Goal: Task Accomplishment & Management: Complete application form

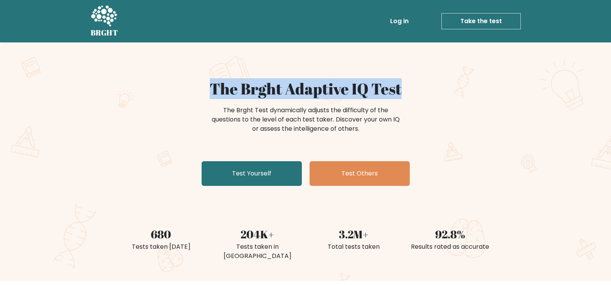
copy h1 "The Brght Adaptive IQ Test"
drag, startPoint x: 199, startPoint y: 85, endPoint x: 452, endPoint y: 90, distance: 252.7
click at [452, 90] on h1 "The Brght Adaptive IQ Test" at bounding box center [306, 88] width 376 height 19
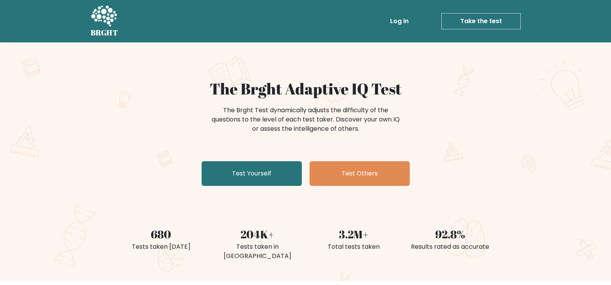
drag, startPoint x: 477, startPoint y: 6, endPoint x: 472, endPoint y: 22, distance: 16.4
click at [477, 6] on div "BRGHT BRGHT Log in Take the test Take the test" at bounding box center [306, 21] width 440 height 36
click at [472, 23] on link "Take the test" at bounding box center [481, 21] width 79 height 16
click at [459, 19] on link "Take the test" at bounding box center [481, 21] width 79 height 16
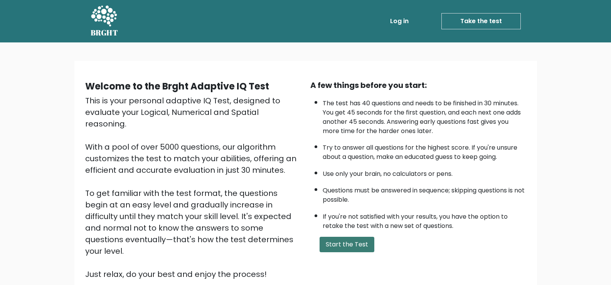
click at [355, 244] on button "Start the Test" at bounding box center [347, 244] width 55 height 15
click at [486, 20] on link "Take the test" at bounding box center [481, 21] width 79 height 16
click at [470, 24] on link "Take the test" at bounding box center [481, 21] width 79 height 16
drag, startPoint x: 442, startPoint y: 14, endPoint x: 468, endPoint y: 18, distance: 26.6
click at [443, 14] on li "Take the test Take the test" at bounding box center [466, 21] width 109 height 16
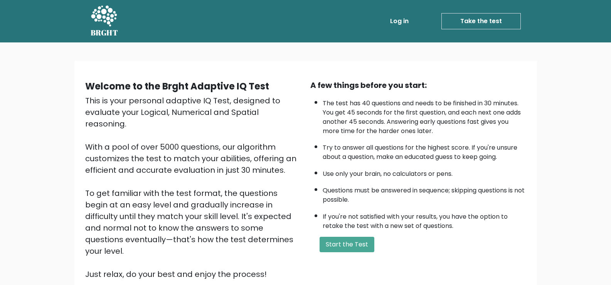
drag, startPoint x: 472, startPoint y: 19, endPoint x: 438, endPoint y: 35, distance: 38.0
click at [473, 19] on link "Take the test" at bounding box center [481, 21] width 79 height 16
click at [346, 250] on button "Start the Test" at bounding box center [347, 244] width 55 height 15
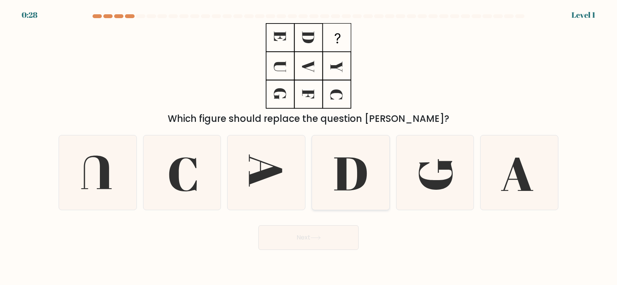
click at [325, 190] on icon at bounding box center [351, 172] width 74 height 74
click at [309, 147] on input "d." at bounding box center [309, 145] width 0 height 4
radio input "true"
click at [294, 237] on button "Next" at bounding box center [308, 237] width 100 height 25
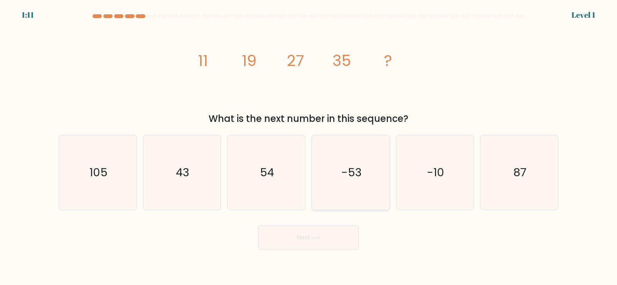
drag, startPoint x: 329, startPoint y: 191, endPoint x: 321, endPoint y: 208, distance: 18.6
click at [329, 192] on icon "-53" at bounding box center [351, 172] width 74 height 74
click at [309, 147] on input "d. -53" at bounding box center [309, 145] width 0 height 4
radio input "true"
click at [313, 234] on button "Next" at bounding box center [308, 237] width 100 height 25
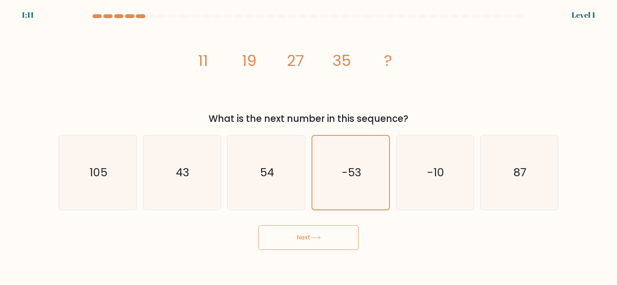
drag, startPoint x: 347, startPoint y: 183, endPoint x: 339, endPoint y: 201, distance: 19.2
click at [347, 183] on icon "-53" at bounding box center [351, 173] width 74 height 74
click at [309, 147] on input "d. -53" at bounding box center [309, 145] width 0 height 4
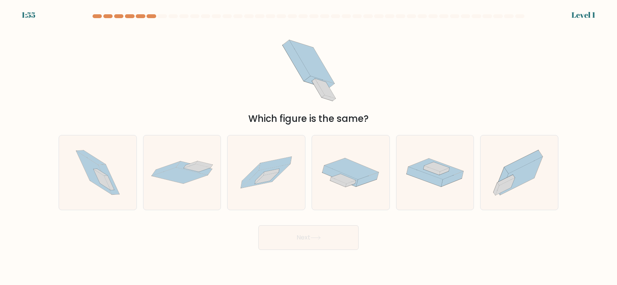
click at [320, 231] on button "Next" at bounding box center [308, 237] width 100 height 25
drag, startPoint x: 348, startPoint y: 174, endPoint x: 327, endPoint y: 220, distance: 50.4
click at [348, 176] on icon at bounding box center [351, 172] width 78 height 40
click at [309, 147] on input "d." at bounding box center [309, 145] width 0 height 4
radio input "true"
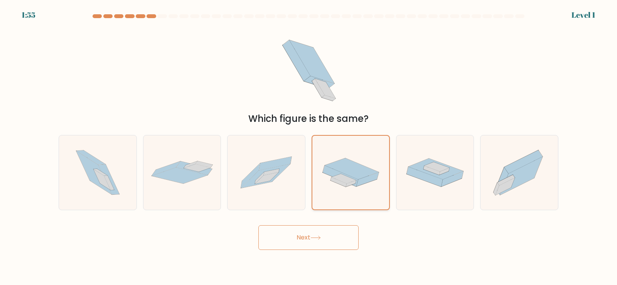
drag, startPoint x: 326, startPoint y: 224, endPoint x: 359, endPoint y: 170, distance: 63.6
click at [328, 219] on form at bounding box center [308, 132] width 617 height 236
drag, startPoint x: 359, startPoint y: 170, endPoint x: 325, endPoint y: 221, distance: 62.3
click at [358, 172] on icon at bounding box center [352, 169] width 54 height 21
click at [309, 147] on input "d." at bounding box center [309, 145] width 0 height 4
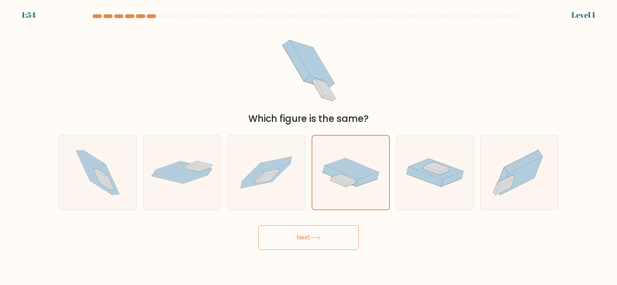
drag, startPoint x: 321, startPoint y: 229, endPoint x: 327, endPoint y: 209, distance: 20.4
click at [322, 226] on button "Next" at bounding box center [308, 237] width 100 height 25
click at [347, 174] on icon at bounding box center [352, 169] width 54 height 21
click at [309, 147] on input "d." at bounding box center [309, 145] width 0 height 4
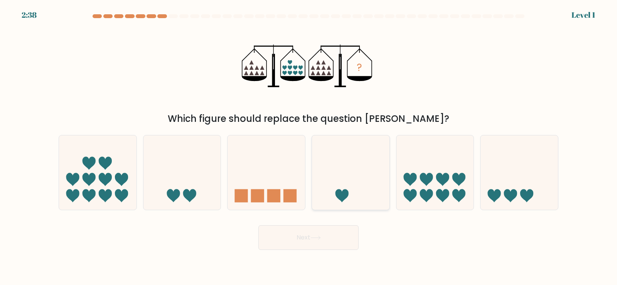
drag, startPoint x: 319, startPoint y: 250, endPoint x: 331, endPoint y: 191, distance: 60.9
click at [320, 249] on body "2:38 Level 1" at bounding box center [308, 142] width 617 height 285
click at [333, 187] on icon at bounding box center [351, 172] width 78 height 64
click at [309, 147] on input "d." at bounding box center [309, 145] width 0 height 4
radio input "true"
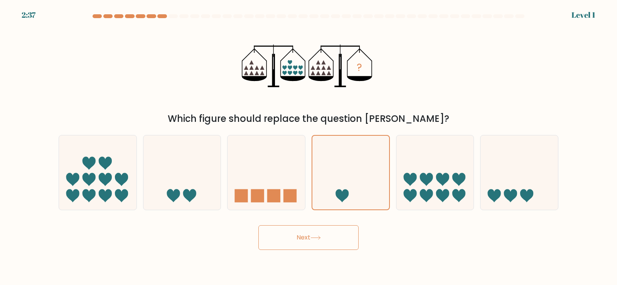
click at [317, 240] on button "Next" at bounding box center [308, 237] width 100 height 25
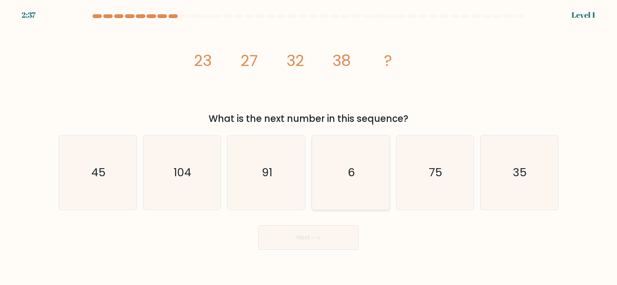
click at [358, 183] on icon "6" at bounding box center [351, 172] width 74 height 74
click at [309, 147] on input "d. 6" at bounding box center [309, 145] width 0 height 4
radio input "true"
click at [326, 230] on button "Next" at bounding box center [308, 237] width 100 height 25
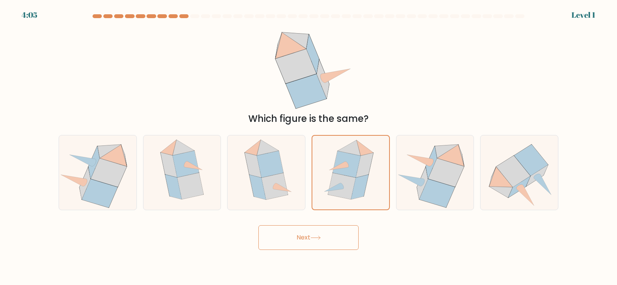
drag, startPoint x: 324, startPoint y: 249, endPoint x: 327, endPoint y: 241, distance: 8.3
click at [326, 245] on button "Next" at bounding box center [308, 237] width 100 height 25
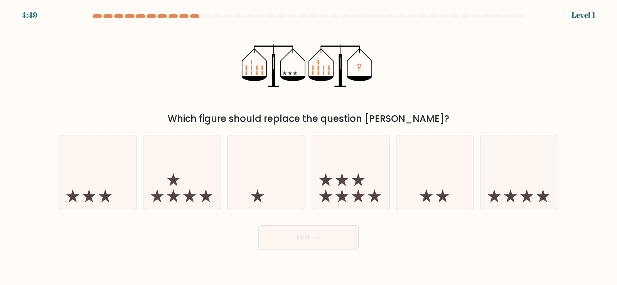
click at [319, 243] on button "Next" at bounding box center [308, 237] width 100 height 25
click at [344, 182] on icon at bounding box center [342, 179] width 13 height 13
click at [309, 147] on input "d." at bounding box center [309, 145] width 0 height 4
radio input "true"
click at [316, 258] on body "4:49 Level 1" at bounding box center [308, 142] width 617 height 285
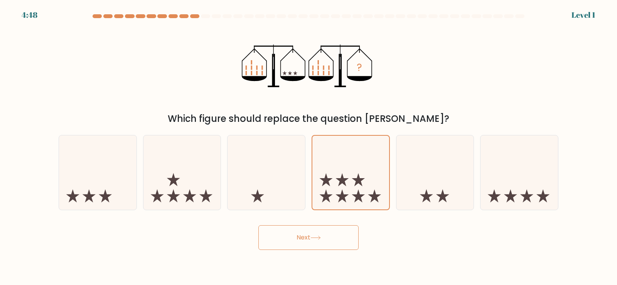
click at [323, 247] on button "Next" at bounding box center [308, 237] width 100 height 25
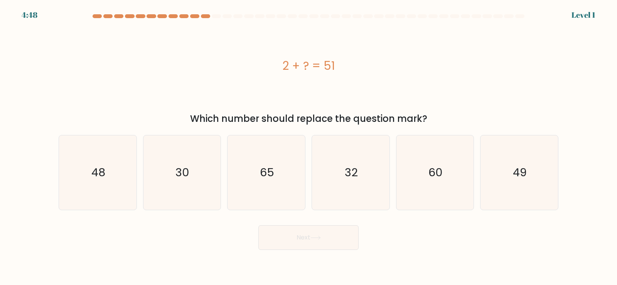
click at [348, 187] on icon "32" at bounding box center [351, 172] width 74 height 74
click at [309, 147] on input "d. 32" at bounding box center [309, 145] width 0 height 4
radio input "true"
click at [324, 239] on button "Next" at bounding box center [308, 237] width 100 height 25
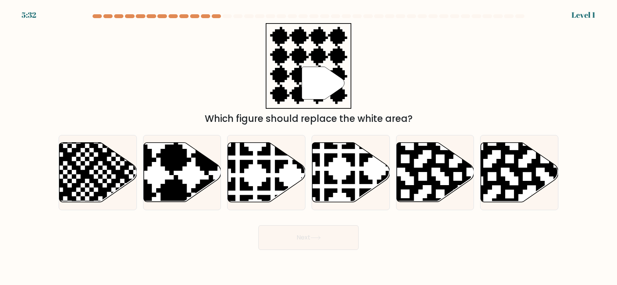
drag, startPoint x: 314, startPoint y: 252, endPoint x: 317, endPoint y: 248, distance: 4.9
click at [314, 251] on body "5:32 Level 1" at bounding box center [308, 142] width 617 height 285
click at [347, 186] on icon at bounding box center [351, 172] width 78 height 59
click at [309, 147] on input "d." at bounding box center [309, 145] width 0 height 4
radio input "true"
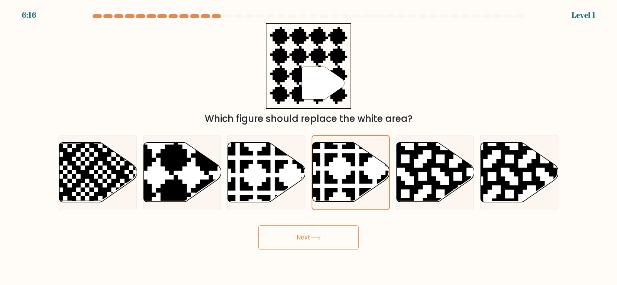
click at [315, 253] on body "6:16 Level 1" at bounding box center [308, 142] width 617 height 285
click at [345, 185] on icon at bounding box center [351, 172] width 77 height 59
click at [309, 147] on input "d." at bounding box center [309, 145] width 0 height 4
drag, startPoint x: 325, startPoint y: 241, endPoint x: 336, endPoint y: 222, distance: 22.1
click at [325, 241] on button "Next" at bounding box center [308, 237] width 100 height 25
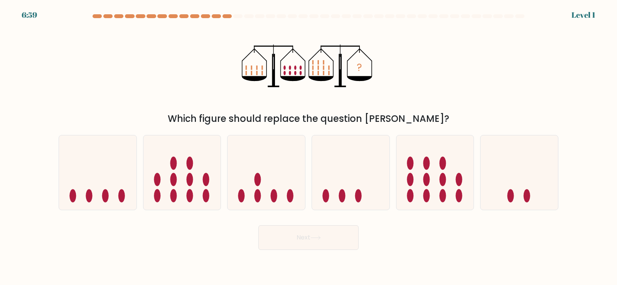
drag, startPoint x: 312, startPoint y: 258, endPoint x: 316, endPoint y: 246, distance: 13.4
click at [312, 258] on body "6:59 Level 1" at bounding box center [308, 142] width 617 height 285
drag, startPoint x: 316, startPoint y: 245, endPoint x: 335, endPoint y: 214, distance: 36.7
click at [317, 243] on button "Next" at bounding box center [308, 237] width 100 height 25
click at [343, 197] on ellipse at bounding box center [342, 195] width 7 height 13
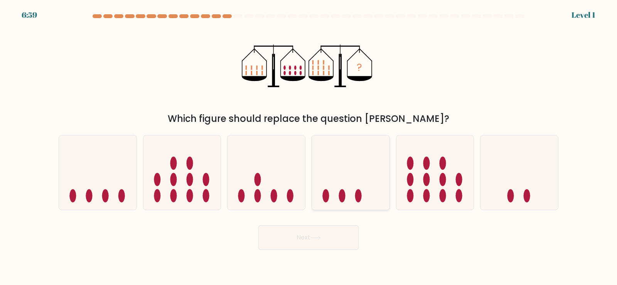
click at [309, 147] on input "d." at bounding box center [309, 145] width 0 height 4
radio input "true"
click at [330, 240] on button "Next" at bounding box center [308, 237] width 100 height 25
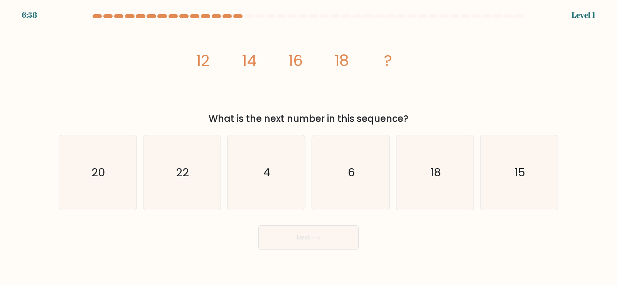
click at [359, 180] on icon "6" at bounding box center [351, 172] width 74 height 74
click at [309, 147] on input "d. 6" at bounding box center [309, 145] width 0 height 4
radio input "true"
click at [332, 246] on button "Next" at bounding box center [308, 237] width 100 height 25
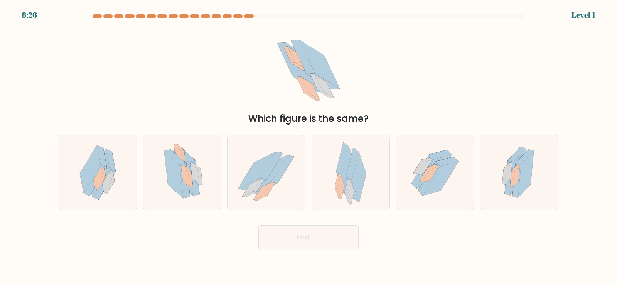
click at [325, 226] on button "Next" at bounding box center [308, 237] width 100 height 25
click at [323, 231] on button "Next" at bounding box center [308, 237] width 100 height 25
click at [344, 191] on icon at bounding box center [343, 184] width 13 height 25
click at [309, 147] on input "d." at bounding box center [309, 145] width 0 height 4
radio input "true"
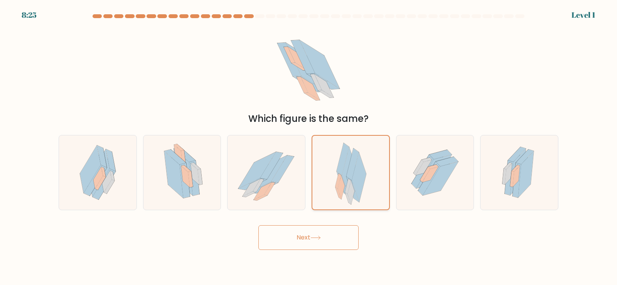
click at [344, 191] on icon at bounding box center [343, 184] width 13 height 25
click at [309, 147] on input "d." at bounding box center [309, 145] width 0 height 4
click at [344, 191] on icon at bounding box center [343, 184] width 13 height 25
click at [309, 147] on input "d." at bounding box center [309, 145] width 0 height 4
click at [344, 191] on icon at bounding box center [343, 184] width 13 height 25
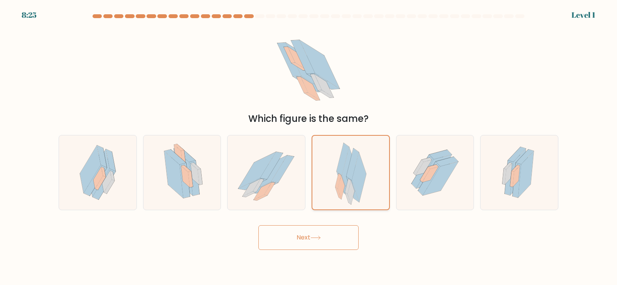
click at [309, 147] on input "d." at bounding box center [309, 145] width 0 height 4
drag, startPoint x: 300, startPoint y: 242, endPoint x: 304, endPoint y: 240, distance: 5.0
click at [300, 242] on button "Next" at bounding box center [308, 237] width 100 height 25
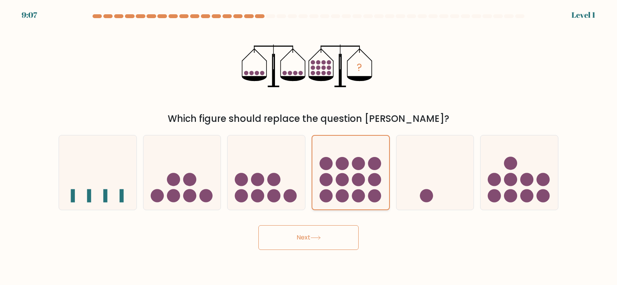
click at [309, 143] on input "e." at bounding box center [309, 145] width 0 height 4
radio input "true"
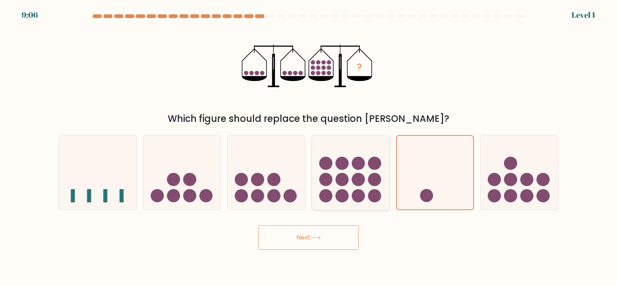
click at [343, 188] on icon at bounding box center [351, 172] width 78 height 64
click at [309, 147] on input "d." at bounding box center [309, 145] width 0 height 4
radio input "true"
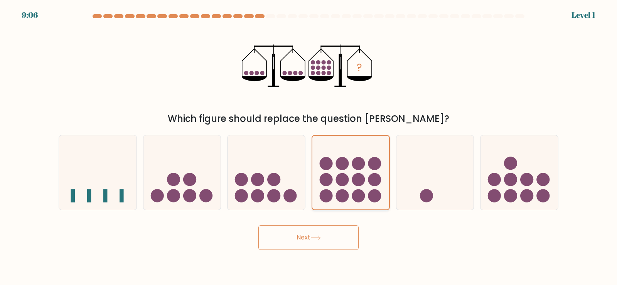
click at [309, 143] on input "e." at bounding box center [309, 145] width 0 height 4
radio input "true"
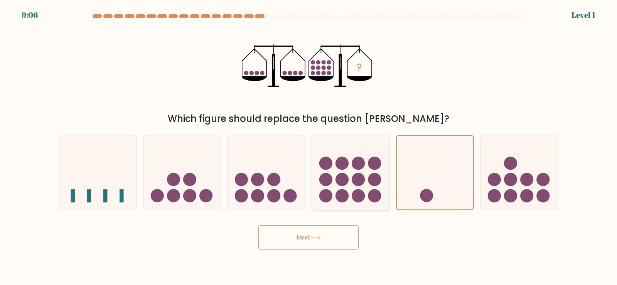
click at [343, 188] on icon at bounding box center [351, 172] width 78 height 64
click at [309, 147] on input "d." at bounding box center [309, 145] width 0 height 4
radio input "true"
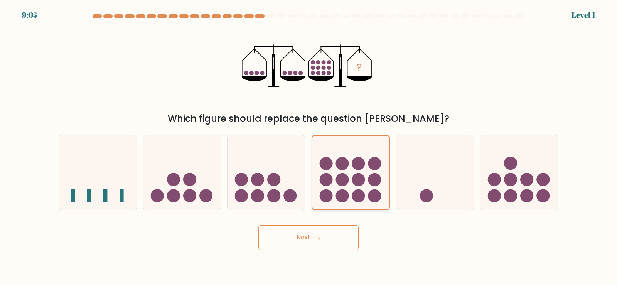
click at [343, 188] on icon at bounding box center [350, 173] width 77 height 64
click at [309, 147] on input "d." at bounding box center [309, 145] width 0 height 4
click at [314, 253] on body "9:04 Level 1" at bounding box center [308, 142] width 617 height 285
click at [315, 240] on icon at bounding box center [315, 238] width 10 height 4
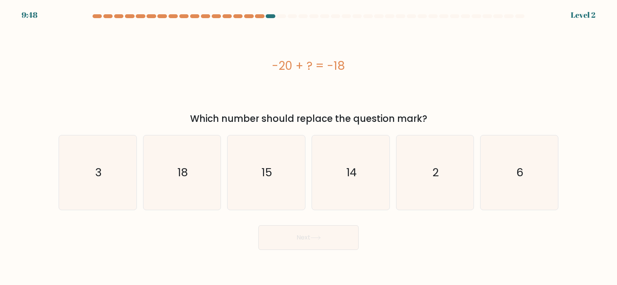
click at [356, 181] on icon "14" at bounding box center [351, 172] width 74 height 74
click at [309, 147] on input "d. 14" at bounding box center [309, 145] width 0 height 4
radio input "true"
click at [335, 238] on button "Next" at bounding box center [308, 237] width 100 height 25
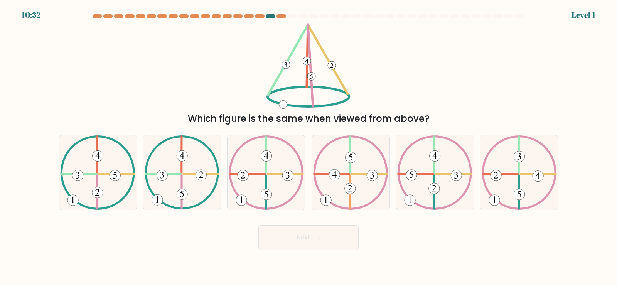
click at [329, 240] on button "Next" at bounding box center [308, 237] width 100 height 25
click at [345, 184] on icon at bounding box center [350, 172] width 75 height 74
click at [309, 147] on input "d." at bounding box center [309, 145] width 0 height 4
radio input "true"
click at [325, 244] on button "Next" at bounding box center [308, 237] width 100 height 25
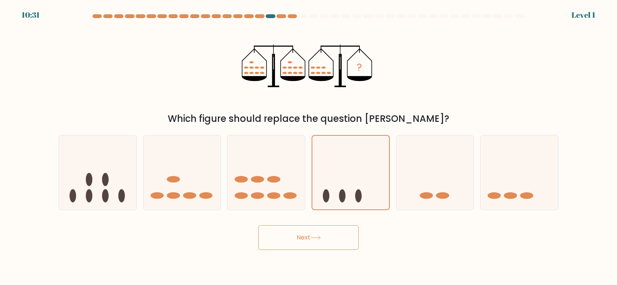
click at [331, 237] on button "Next" at bounding box center [308, 237] width 100 height 25
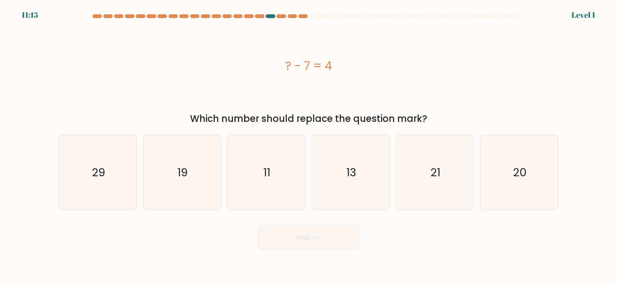
click at [328, 246] on button "Next" at bounding box center [308, 237] width 100 height 25
click at [349, 179] on text "13" at bounding box center [351, 172] width 10 height 15
click at [309, 147] on input "d. 13" at bounding box center [309, 145] width 0 height 4
radio input "true"
click at [320, 242] on button "Next" at bounding box center [308, 237] width 100 height 25
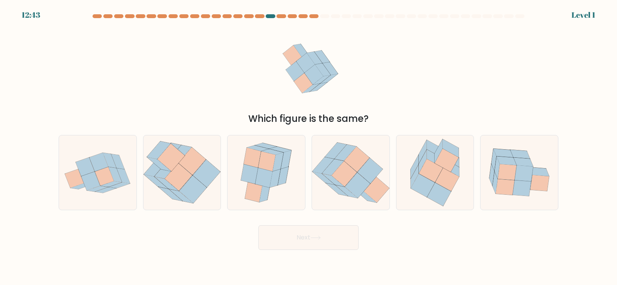
click at [345, 191] on icon at bounding box center [347, 191] width 22 height 13
click at [309, 147] on input "d." at bounding box center [309, 145] width 0 height 4
radio input "true"
drag, startPoint x: 336, startPoint y: 235, endPoint x: 353, endPoint y: 183, distance: 54.4
click at [335, 235] on button "Next" at bounding box center [308, 237] width 100 height 25
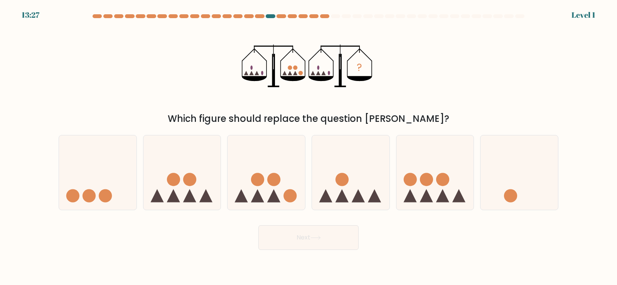
click at [354, 174] on icon at bounding box center [351, 172] width 78 height 64
click at [309, 147] on input "d." at bounding box center [309, 145] width 0 height 4
radio input "true"
click at [330, 250] on body "13:27 Level 1" at bounding box center [308, 142] width 617 height 285
click at [332, 236] on button "Next" at bounding box center [308, 237] width 100 height 25
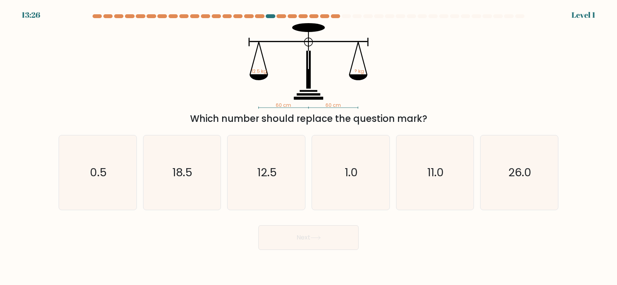
click at [354, 180] on text "1.0" at bounding box center [351, 172] width 13 height 15
click at [309, 147] on input "d. 1.0" at bounding box center [309, 145] width 0 height 4
radio input "true"
click at [321, 237] on icon at bounding box center [315, 238] width 10 height 4
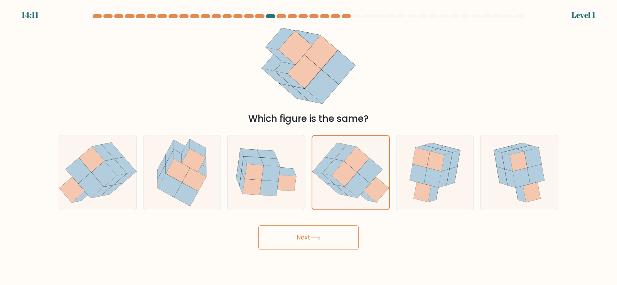
click at [326, 236] on button "Next" at bounding box center [308, 237] width 100 height 25
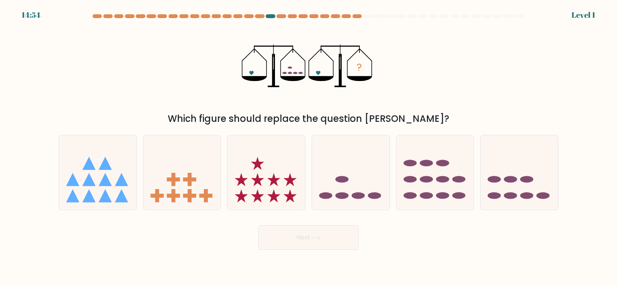
click at [344, 182] on ellipse at bounding box center [342, 179] width 13 height 7
click at [309, 147] on input "d." at bounding box center [309, 145] width 0 height 4
radio input "true"
click at [331, 236] on button "Next" at bounding box center [308, 237] width 100 height 25
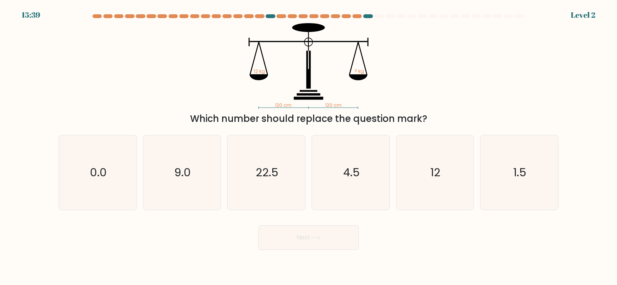
click at [330, 238] on button "Next" at bounding box center [308, 237] width 100 height 25
click at [343, 186] on icon "4.5" at bounding box center [351, 172] width 74 height 74
click at [309, 147] on input "d. 4.5" at bounding box center [309, 145] width 0 height 4
radio input "true"
click at [329, 241] on button "Next" at bounding box center [308, 237] width 100 height 25
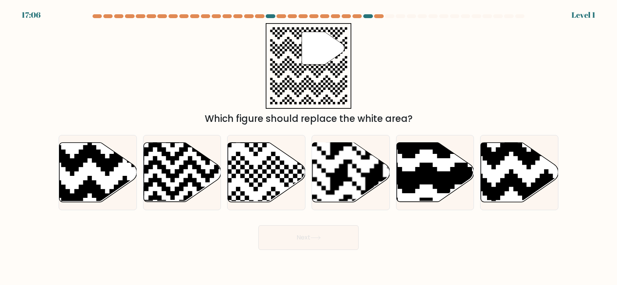
click at [349, 189] on rect at bounding box center [374, 142] width 140 height 140
click at [309, 147] on input "d." at bounding box center [309, 145] width 0 height 4
radio input "true"
click at [320, 246] on button "Next" at bounding box center [308, 237] width 100 height 25
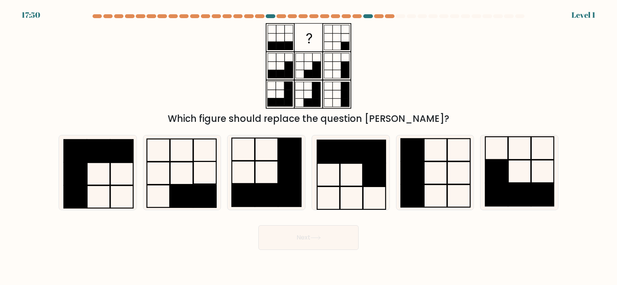
click at [348, 185] on icon at bounding box center [351, 172] width 74 height 74
click at [309, 147] on input "d." at bounding box center [309, 145] width 0 height 4
radio input "true"
click at [316, 247] on button "Next" at bounding box center [308, 237] width 100 height 25
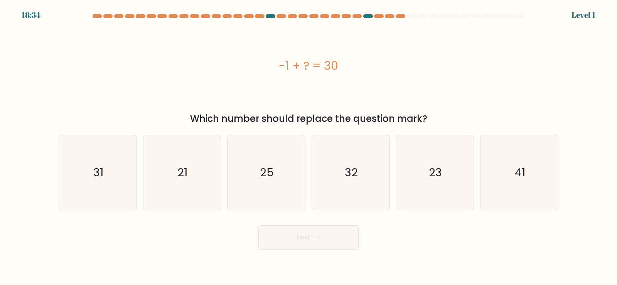
click at [333, 235] on button "Next" at bounding box center [308, 237] width 100 height 25
click at [355, 185] on icon "32" at bounding box center [351, 172] width 74 height 74
click at [309, 147] on input "d. 32" at bounding box center [309, 145] width 0 height 4
radio input "true"
click at [322, 251] on body "18:33 Level 1" at bounding box center [308, 142] width 617 height 285
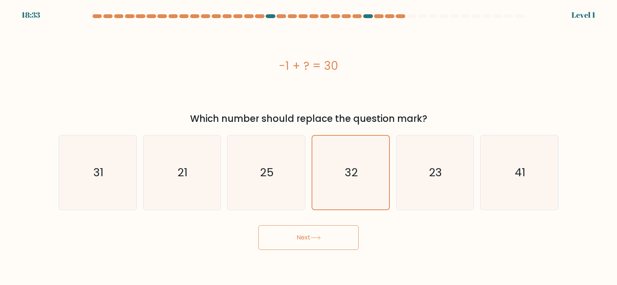
click at [322, 245] on button "Next" at bounding box center [308, 237] width 100 height 25
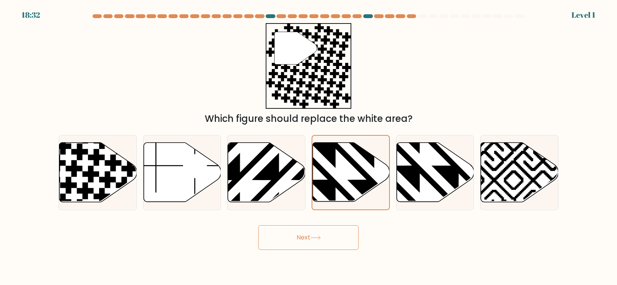
click at [330, 238] on button "Next" at bounding box center [308, 237] width 100 height 25
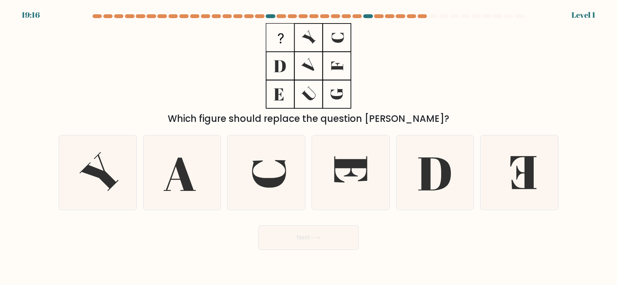
click at [361, 185] on icon at bounding box center [351, 172] width 74 height 74
click at [309, 147] on input "d." at bounding box center [309, 145] width 0 height 4
radio input "true"
click at [337, 243] on button "Next" at bounding box center [308, 237] width 100 height 25
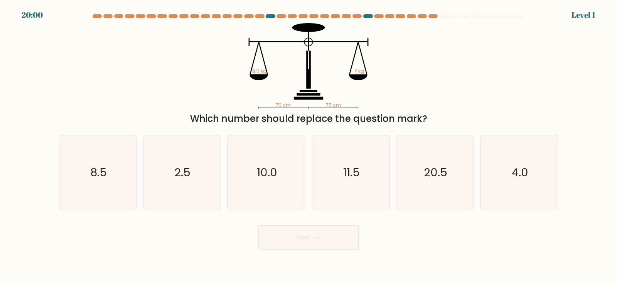
click at [357, 193] on icon "11.5" at bounding box center [351, 172] width 74 height 74
click at [309, 147] on input "d. 11.5" at bounding box center [309, 145] width 0 height 4
radio input "true"
click at [339, 241] on button "Next" at bounding box center [308, 237] width 100 height 25
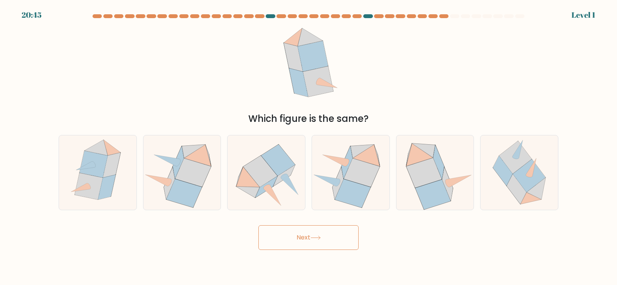
click at [354, 191] on icon at bounding box center [352, 193] width 35 height 29
click at [309, 147] on input "d." at bounding box center [309, 145] width 0 height 4
radio input "true"
click at [326, 245] on button "Next" at bounding box center [308, 237] width 100 height 25
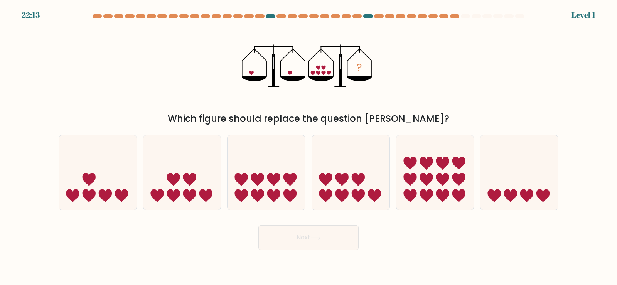
click at [348, 193] on icon at bounding box center [342, 195] width 13 height 13
click at [309, 147] on input "d." at bounding box center [309, 145] width 0 height 4
radio input "true"
click at [324, 246] on button "Next" at bounding box center [308, 237] width 100 height 25
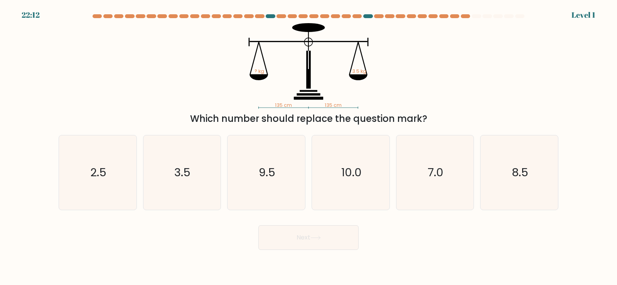
click at [353, 199] on icon "10.0" at bounding box center [351, 172] width 74 height 74
click at [309, 147] on input "d. 10.0" at bounding box center [309, 145] width 0 height 4
radio input "true"
click at [323, 247] on button "Next" at bounding box center [308, 237] width 100 height 25
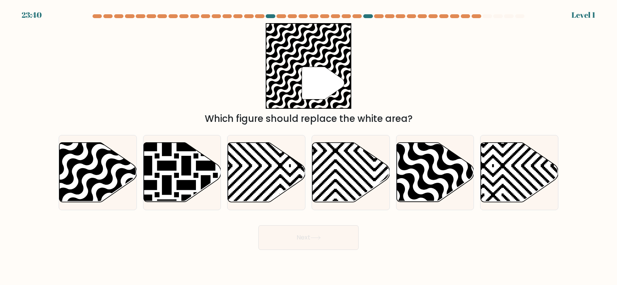
click at [334, 241] on button "Next" at bounding box center [308, 237] width 100 height 25
click at [356, 190] on icon at bounding box center [375, 141] width 156 height 156
click at [309, 147] on input "d." at bounding box center [309, 145] width 0 height 4
radio input "true"
click at [326, 240] on button "Next" at bounding box center [308, 237] width 100 height 25
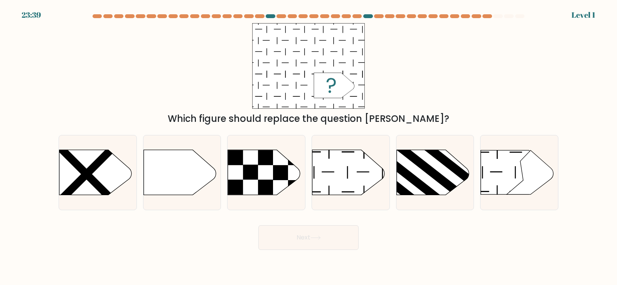
click at [350, 196] on div at bounding box center [351, 172] width 78 height 75
click at [309, 147] on input "d." at bounding box center [309, 145] width 0 height 4
radio input "true"
click at [326, 238] on button "Next" at bounding box center [308, 237] width 100 height 25
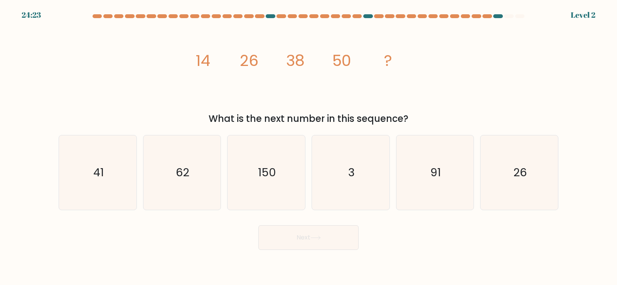
click at [351, 186] on icon "3" at bounding box center [351, 172] width 74 height 74
click at [309, 147] on input "d. 3" at bounding box center [309, 145] width 0 height 4
radio input "true"
click at [334, 233] on button "Next" at bounding box center [308, 237] width 100 height 25
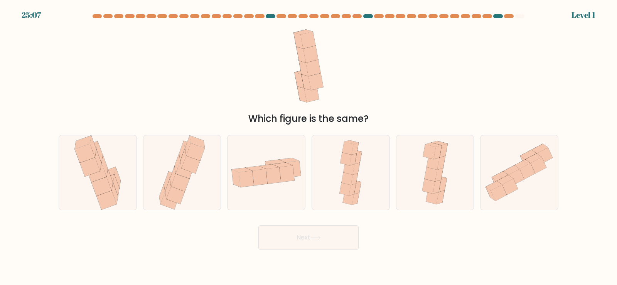
click at [355, 187] on icon at bounding box center [352, 190] width 7 height 12
click at [309, 147] on input "d." at bounding box center [309, 145] width 0 height 4
radio input "true"
click at [334, 233] on button "Next" at bounding box center [308, 237] width 100 height 25
click at [364, 180] on icon at bounding box center [350, 173] width 29 height 74
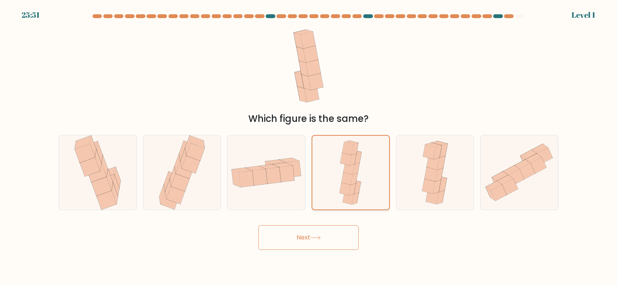
click at [309, 147] on input "d." at bounding box center [309, 145] width 0 height 4
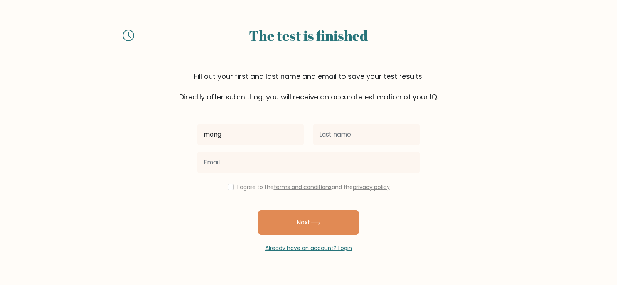
type input "meng"
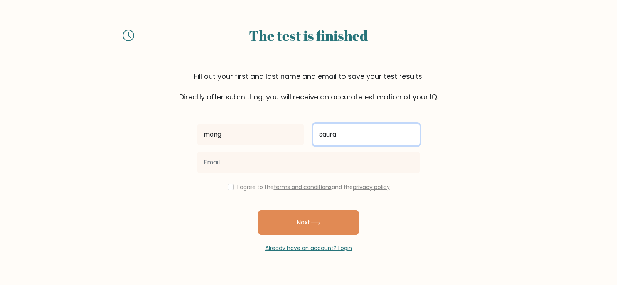
type input "saura"
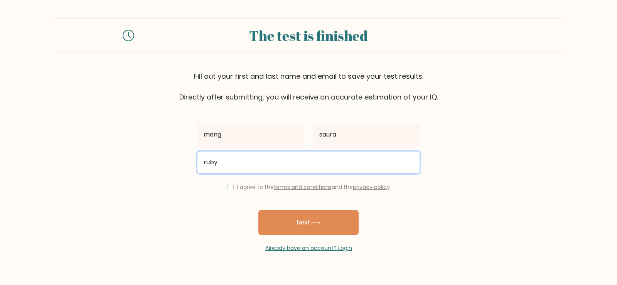
type input "rubymae.saura@gmail.com"
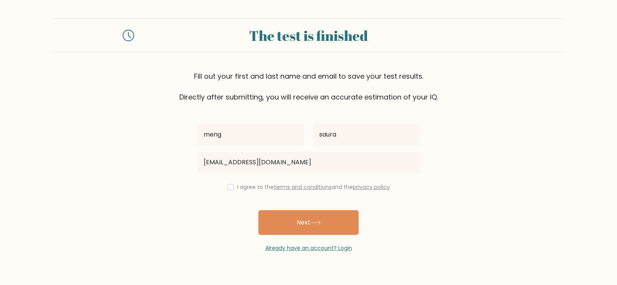
click at [226, 183] on div "I agree to the terms and conditions and the privacy policy" at bounding box center [308, 186] width 231 height 9
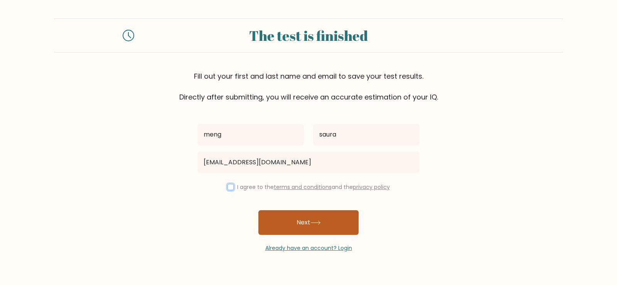
drag, startPoint x: 228, startPoint y: 184, endPoint x: 260, endPoint y: 213, distance: 42.9
click at [230, 186] on input "checkbox" at bounding box center [231, 187] width 6 height 6
checkbox input "true"
click at [286, 219] on button "Next" at bounding box center [308, 222] width 100 height 25
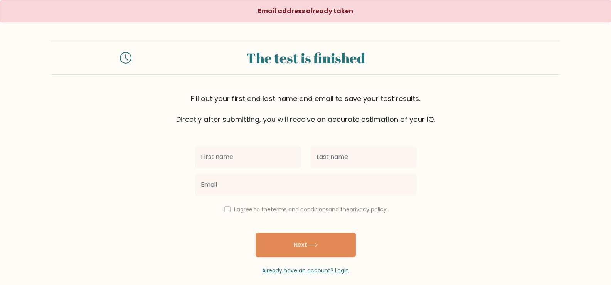
click at [252, 160] on input "text" at bounding box center [248, 157] width 106 height 22
type input "Ruby Mae"
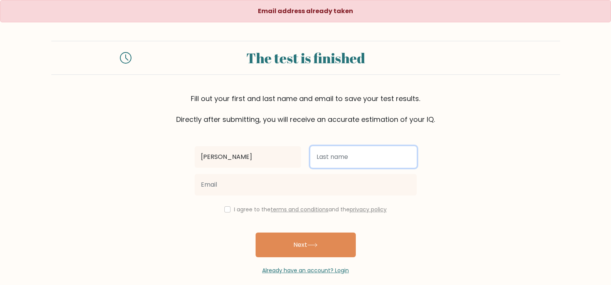
click at [349, 162] on input "text" at bounding box center [363, 157] width 106 height 22
type input "Saura"
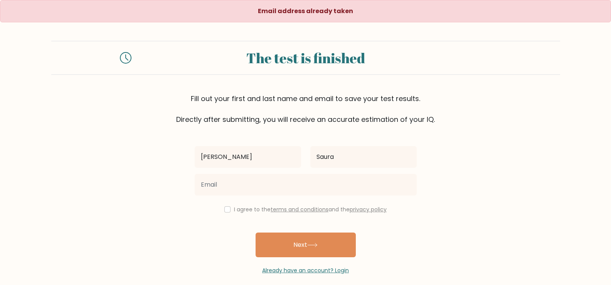
click at [257, 172] on div at bounding box center [305, 185] width 231 height 28
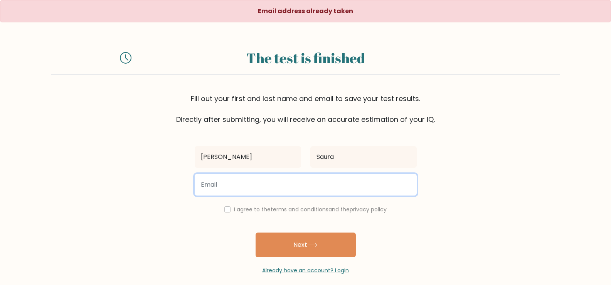
click at [257, 186] on input "email" at bounding box center [306, 185] width 222 height 22
type input "charlee.lee95@gmail.com"
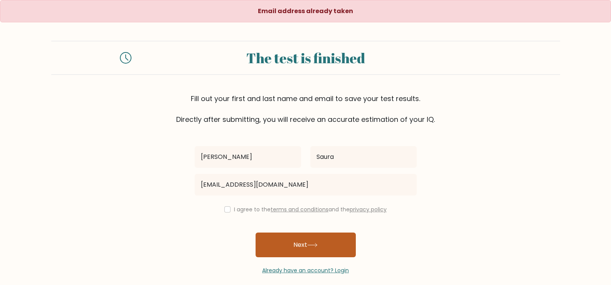
click at [290, 243] on button "Next" at bounding box center [306, 245] width 100 height 25
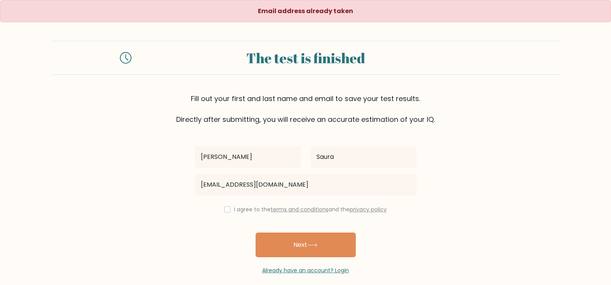
click at [241, 206] on label "I agree to the terms and conditions and the privacy policy" at bounding box center [310, 210] width 153 height 8
drag, startPoint x: 226, startPoint y: 211, endPoint x: 283, endPoint y: 243, distance: 65.3
click at [226, 211] on input "checkbox" at bounding box center [227, 209] width 6 height 6
checkbox input "true"
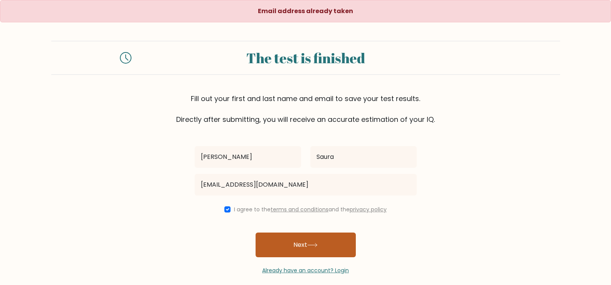
click at [284, 243] on button "Next" at bounding box center [306, 245] width 100 height 25
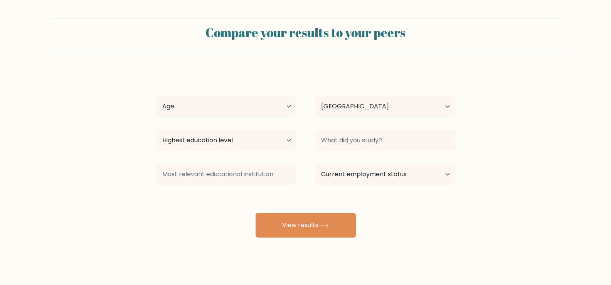
select select "PH"
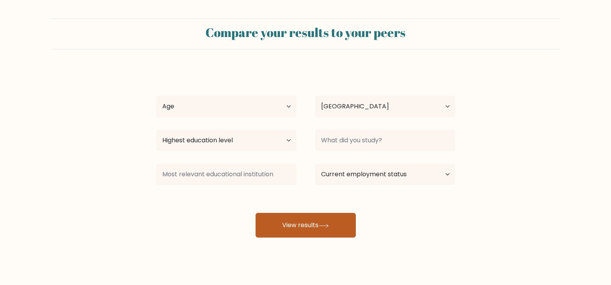
click at [329, 214] on button "View results" at bounding box center [306, 225] width 100 height 25
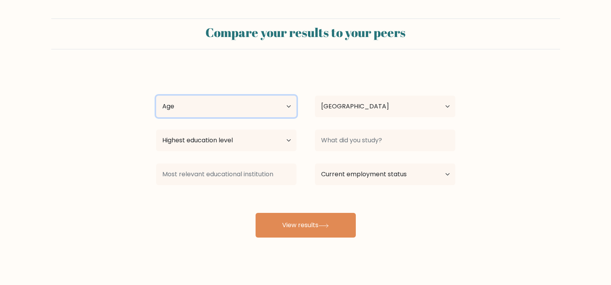
drag, startPoint x: 248, startPoint y: 106, endPoint x: 246, endPoint y: 114, distance: 8.1
click at [248, 106] on select "Age Under [DEMOGRAPHIC_DATA] [DEMOGRAPHIC_DATA] [DEMOGRAPHIC_DATA] [DEMOGRAPHIC…" at bounding box center [226, 107] width 140 height 22
select select "35_44"
click at [156, 96] on select "Age Under [DEMOGRAPHIC_DATA] [DEMOGRAPHIC_DATA] [DEMOGRAPHIC_DATA] [DEMOGRAPHIC…" at bounding box center [226, 107] width 140 height 22
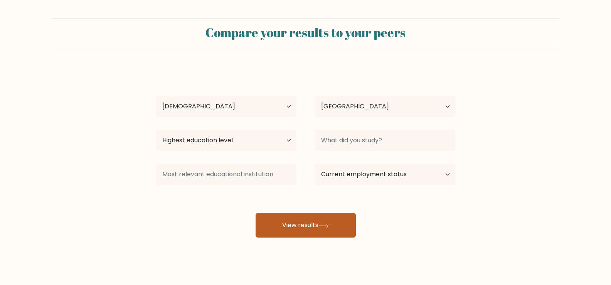
click at [293, 229] on button "View results" at bounding box center [306, 225] width 100 height 25
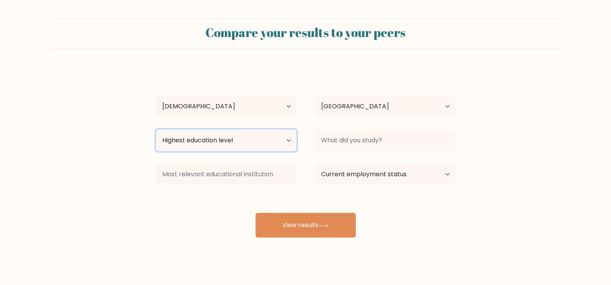
click at [250, 139] on select "Highest education level No schooling Primary Lower Secondary Upper Secondary Oc…" at bounding box center [226, 141] width 140 height 22
select select "lower_secondary"
click at [156, 130] on select "Highest education level No schooling Primary Lower Secondary Upper Secondary Oc…" at bounding box center [226, 141] width 140 height 22
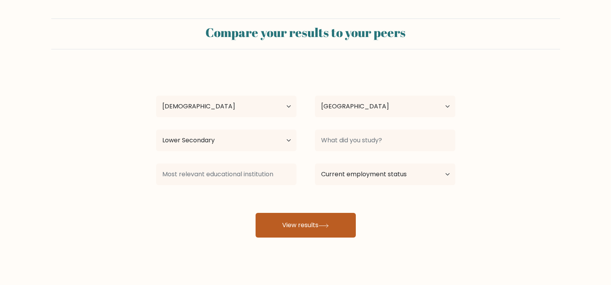
click at [309, 214] on button "View results" at bounding box center [306, 225] width 100 height 25
click at [303, 223] on button "View results" at bounding box center [306, 225] width 100 height 25
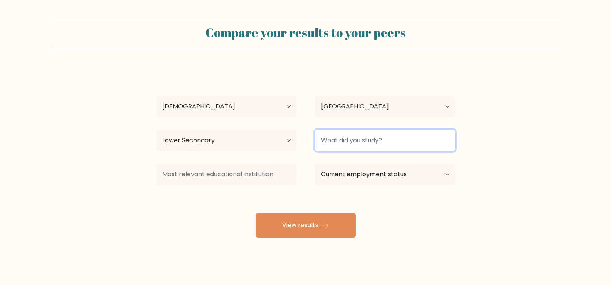
click at [373, 142] on input at bounding box center [385, 141] width 140 height 22
click at [366, 142] on input at bounding box center [385, 141] width 140 height 22
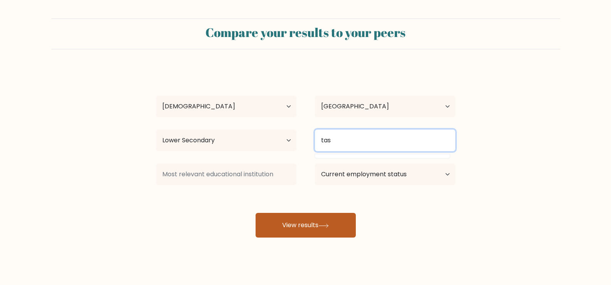
type input "tas"
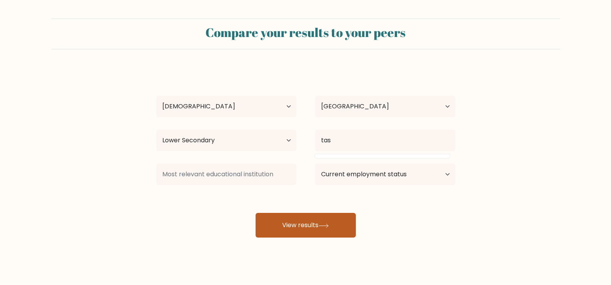
click at [318, 222] on button "View results" at bounding box center [306, 225] width 100 height 25
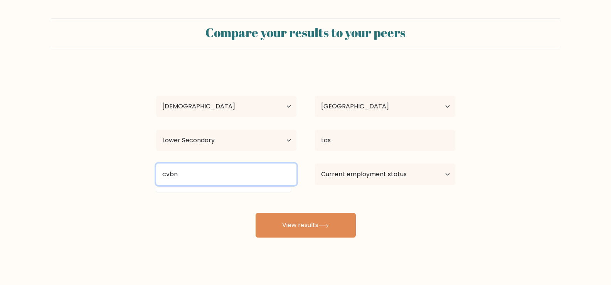
type input "cvbn"
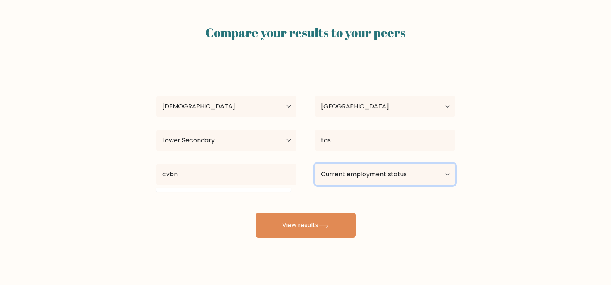
click at [351, 177] on select "Current employment status Employed Student Retired Other / prefer not to answer" at bounding box center [385, 175] width 140 height 22
select select "student"
click at [315, 164] on select "Current employment status Employed Student Retired Other / prefer not to answer" at bounding box center [385, 175] width 140 height 22
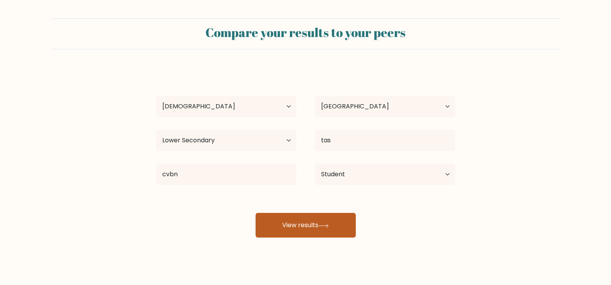
click at [304, 226] on button "View results" at bounding box center [306, 225] width 100 height 25
